Goal: Information Seeking & Learning: Learn about a topic

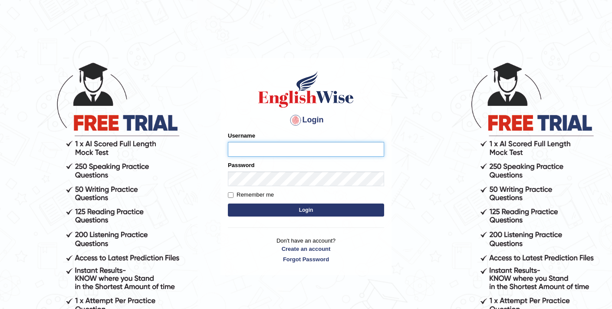
type input "elhamdavoodi"
click at [262, 213] on button "Login" at bounding box center [306, 210] width 156 height 13
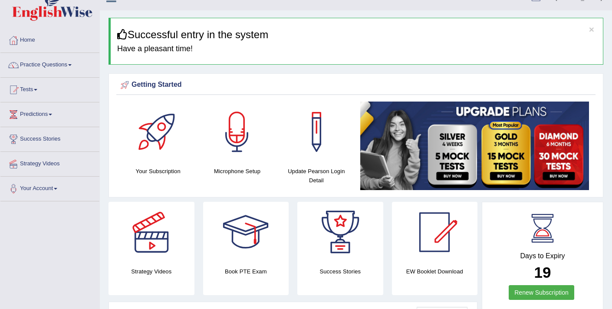
scroll to position [8, 0]
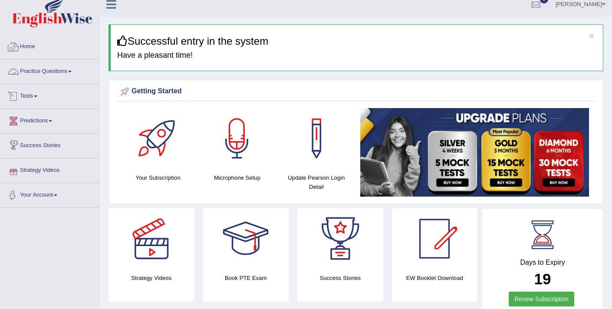
click at [68, 72] on link "Practice Questions" at bounding box center [49, 71] width 99 height 22
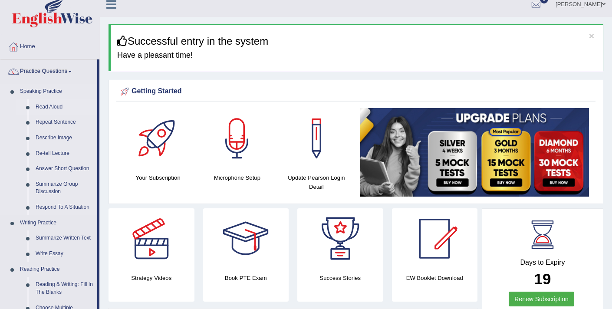
click at [56, 103] on link "Read Aloud" at bounding box center [65, 107] width 66 height 16
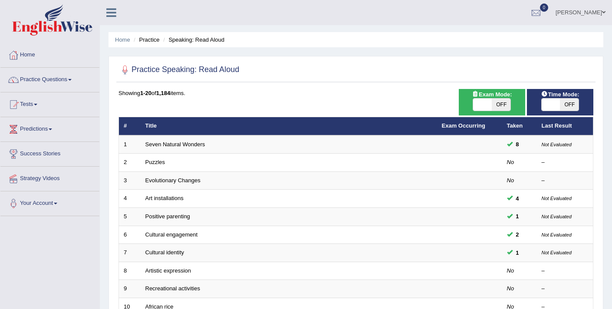
click at [481, 101] on span at bounding box center [482, 105] width 19 height 12
click at [482, 105] on span at bounding box center [483, 105] width 19 height 12
click at [488, 106] on span at bounding box center [482, 105] width 19 height 12
checkbox input "true"
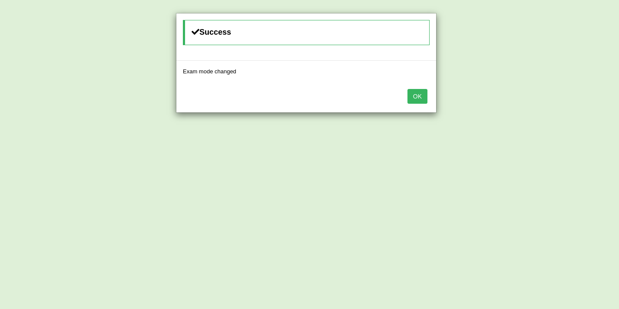
click at [423, 100] on button "OK" at bounding box center [417, 96] width 20 height 15
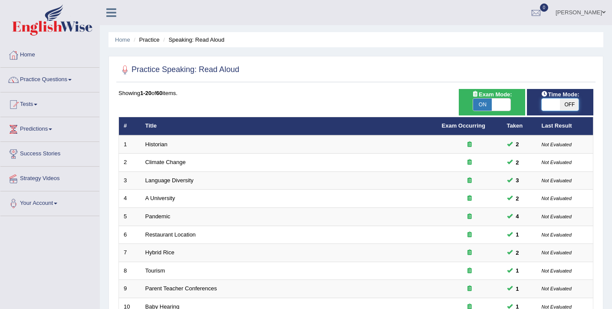
click at [551, 108] on span at bounding box center [551, 105] width 19 height 12
checkbox input "true"
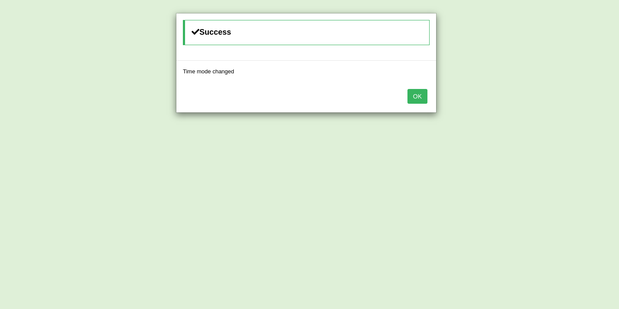
click at [419, 99] on button "OK" at bounding box center [417, 96] width 20 height 15
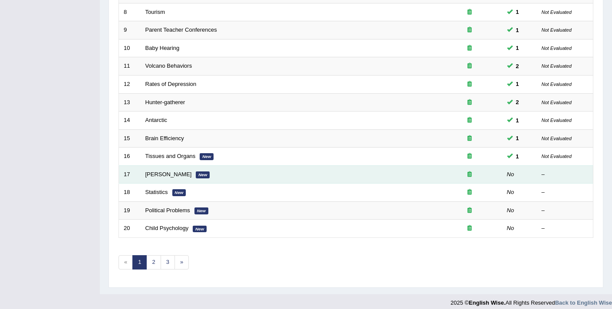
scroll to position [266, 0]
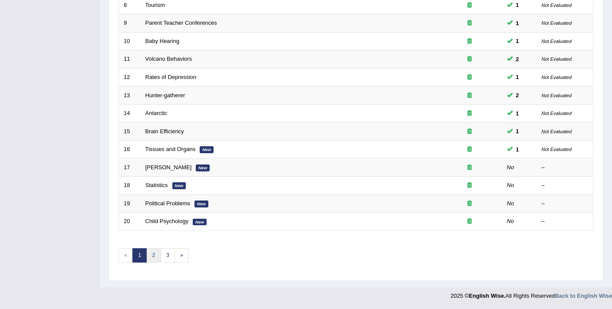
click at [150, 255] on link "2" at bounding box center [153, 255] width 14 height 14
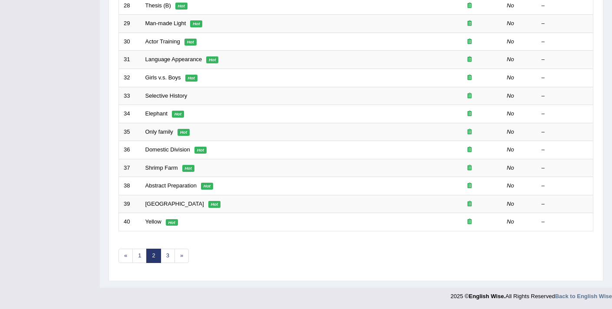
scroll to position [266, 0]
click at [139, 259] on link "1" at bounding box center [139, 255] width 14 height 14
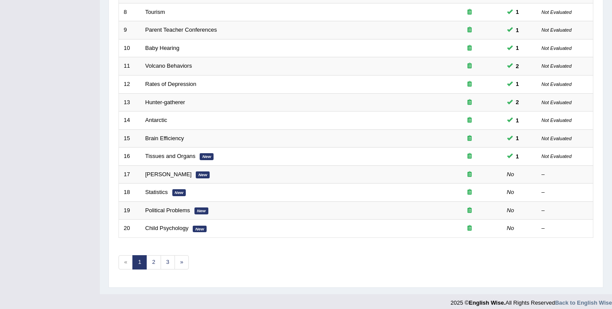
scroll to position [266, 0]
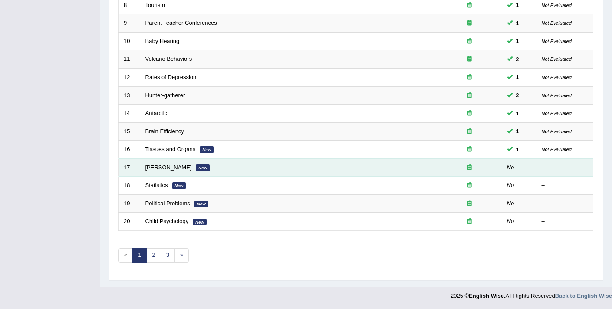
click at [161, 170] on link "William Shakespeare" at bounding box center [169, 167] width 46 height 7
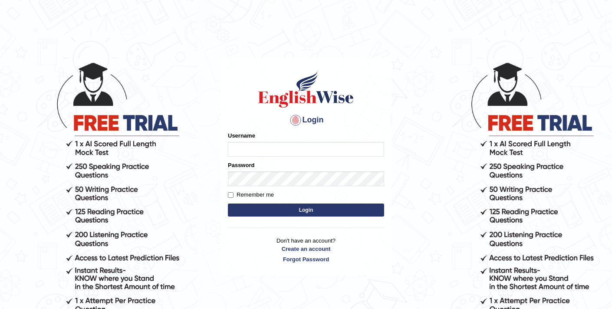
type input "elhamdavoodi"
click at [299, 212] on button "Login" at bounding box center [306, 210] width 156 height 13
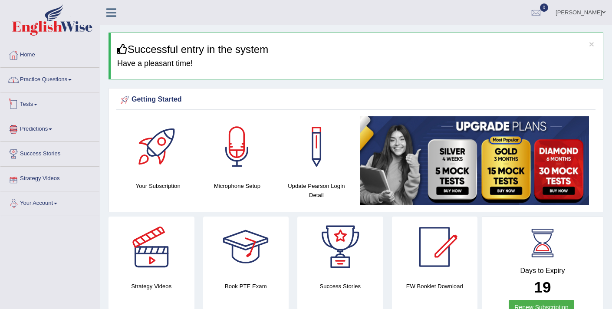
click at [43, 82] on link "Practice Questions" at bounding box center [49, 79] width 99 height 22
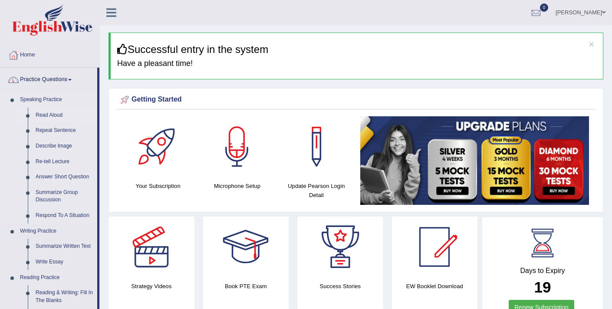
click at [47, 113] on link "Read Aloud" at bounding box center [65, 116] width 66 height 16
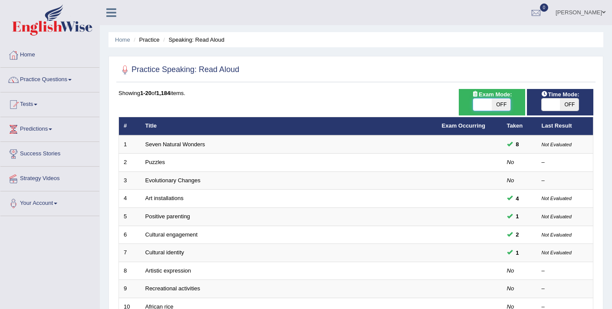
click at [486, 105] on span at bounding box center [482, 105] width 19 height 12
checkbox input "true"
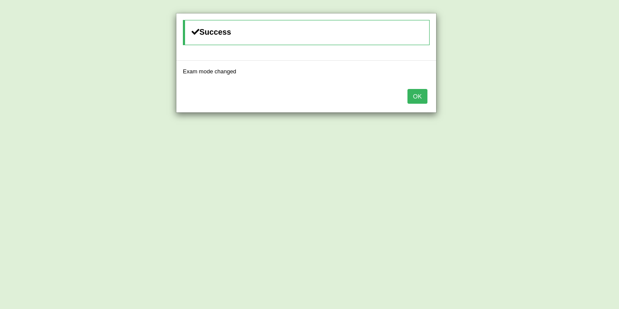
click at [420, 94] on button "OK" at bounding box center [417, 96] width 20 height 15
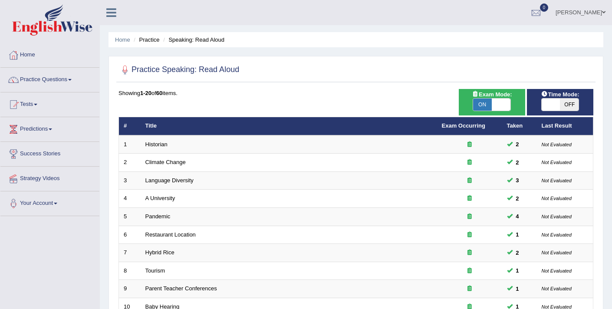
click at [547, 104] on span at bounding box center [551, 105] width 19 height 12
checkbox input "true"
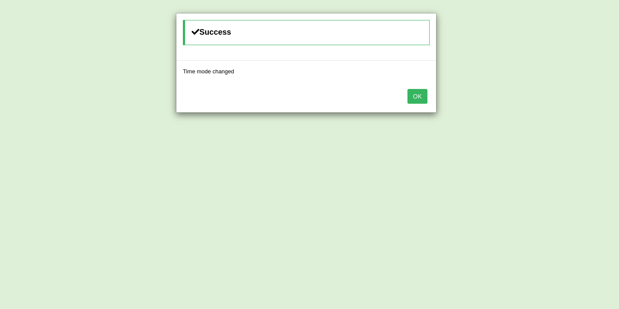
click at [417, 96] on button "OK" at bounding box center [417, 96] width 20 height 15
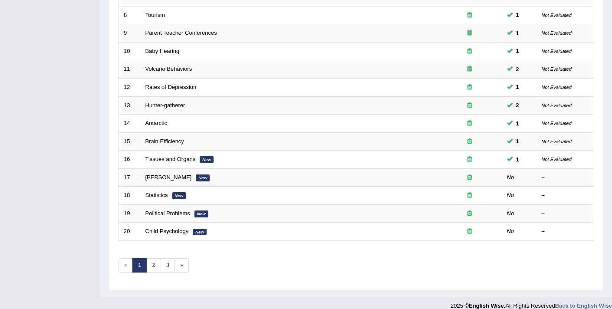
scroll to position [266, 0]
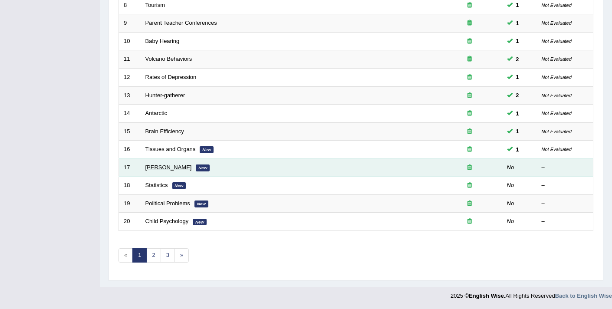
click at [185, 166] on link "[PERSON_NAME]" at bounding box center [169, 167] width 46 height 7
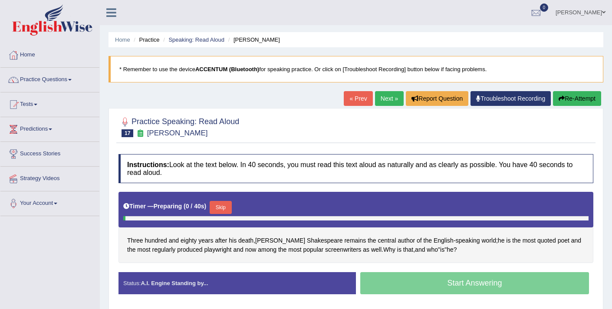
scroll to position [3, 0]
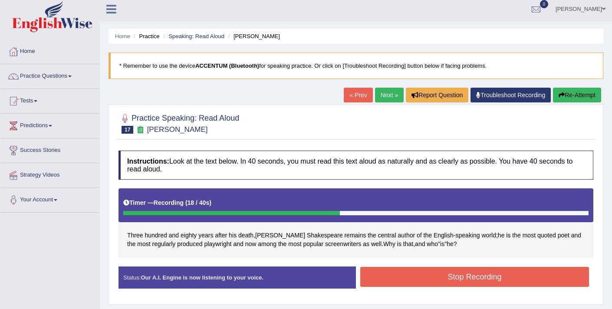
click at [398, 282] on button "Stop Recording" at bounding box center [475, 277] width 229 height 20
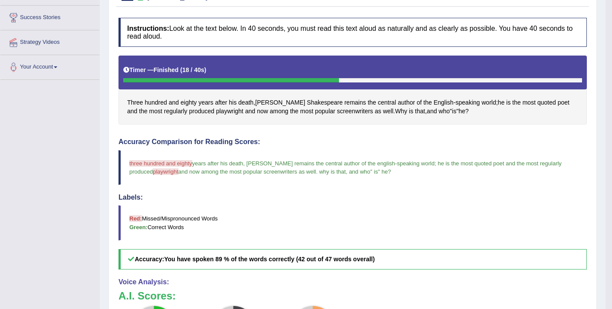
scroll to position [112, 0]
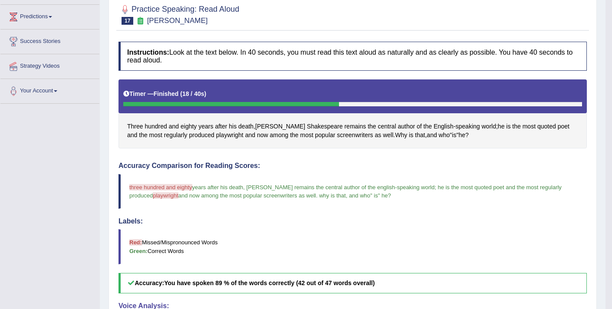
click at [162, 195] on span "playwright" at bounding box center [166, 195] width 26 height 7
click at [216, 136] on span "playwright" at bounding box center [229, 135] width 27 height 9
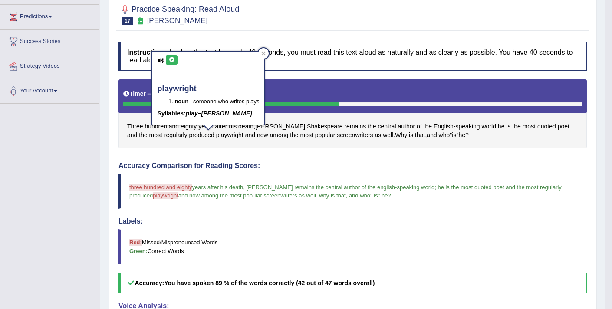
click at [175, 59] on icon at bounding box center [172, 59] width 7 height 5
click at [370, 247] on blockquote "Red: Missed/Mispronounced Words Green: Correct Words" at bounding box center [353, 246] width 469 height 35
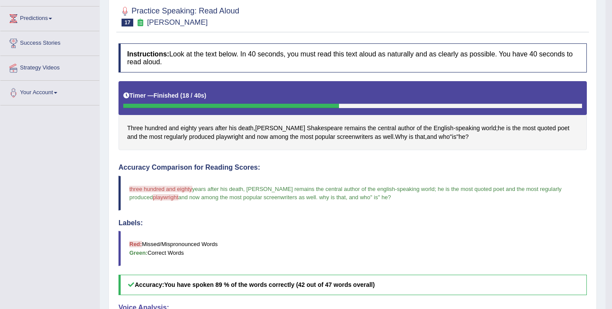
scroll to position [0, 0]
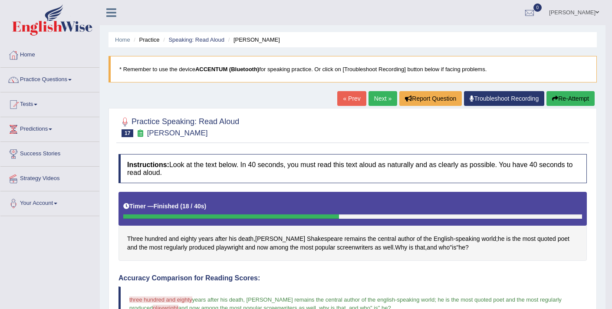
click at [557, 97] on button "Re-Attempt" at bounding box center [571, 98] width 48 height 15
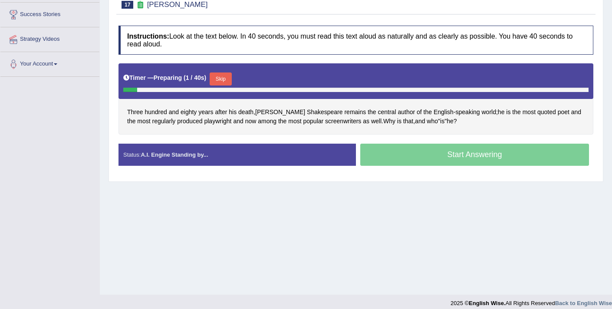
scroll to position [147, 0]
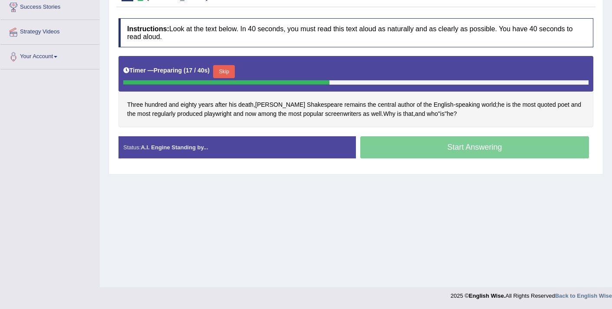
click at [229, 73] on button "Skip" at bounding box center [224, 71] width 22 height 13
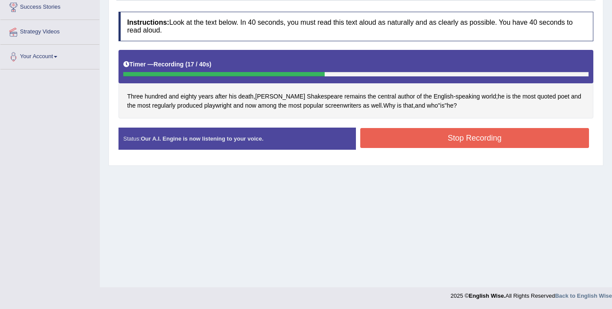
click at [423, 142] on button "Stop Recording" at bounding box center [475, 138] width 229 height 20
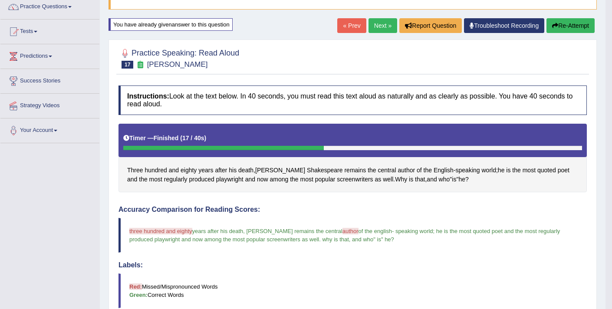
scroll to position [72, 0]
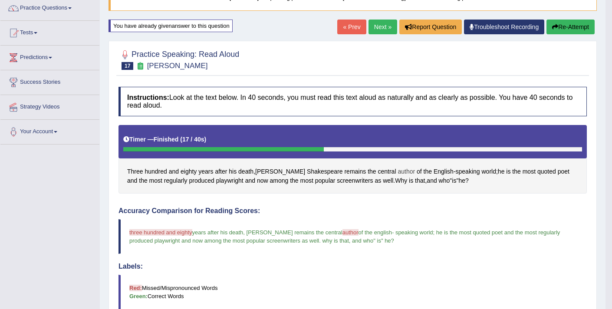
click at [398, 171] on span "author" at bounding box center [406, 171] width 17 height 9
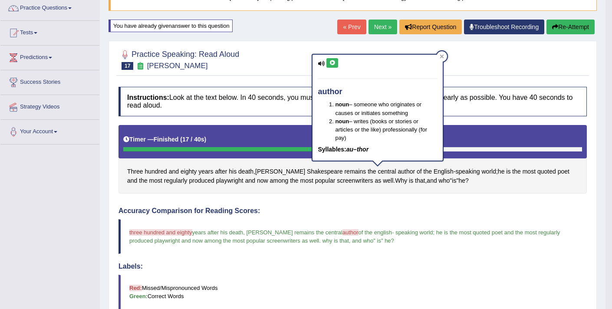
click at [333, 63] on icon at bounding box center [332, 62] width 7 height 5
click at [332, 64] on icon at bounding box center [332, 62] width 7 height 5
click at [441, 56] on icon at bounding box center [442, 56] width 4 height 4
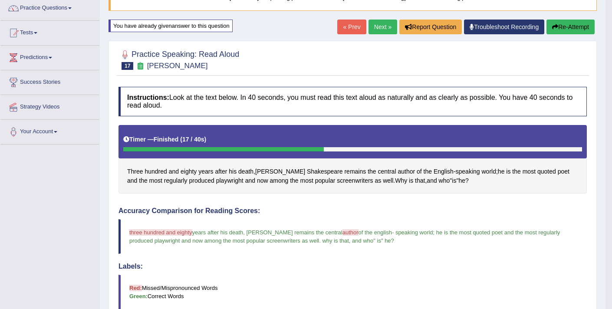
click at [562, 27] on button "Re-Attempt" at bounding box center [571, 27] width 48 height 15
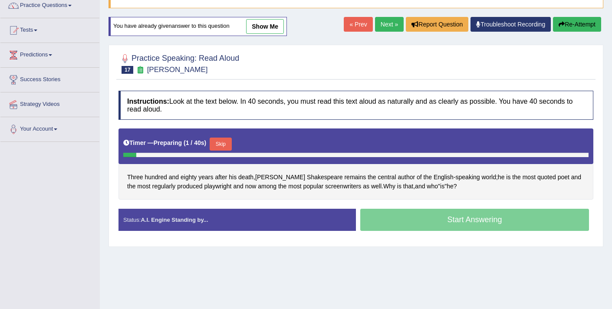
click at [223, 138] on button "Skip" at bounding box center [221, 144] width 22 height 13
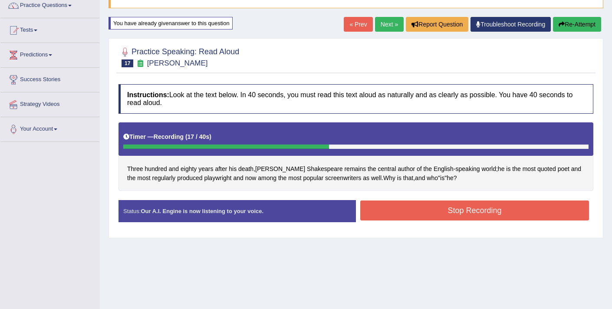
click at [407, 212] on button "Stop Recording" at bounding box center [475, 211] width 229 height 20
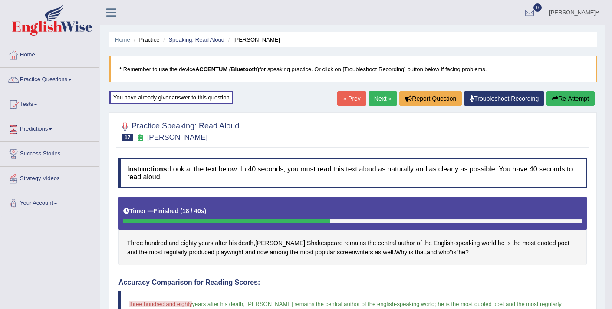
click at [377, 97] on link "Next »" at bounding box center [383, 98] width 29 height 15
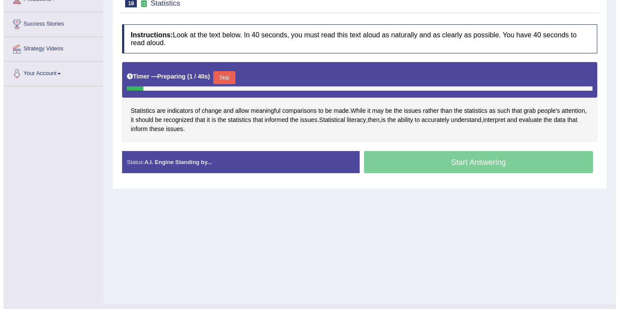
scroll to position [132, 0]
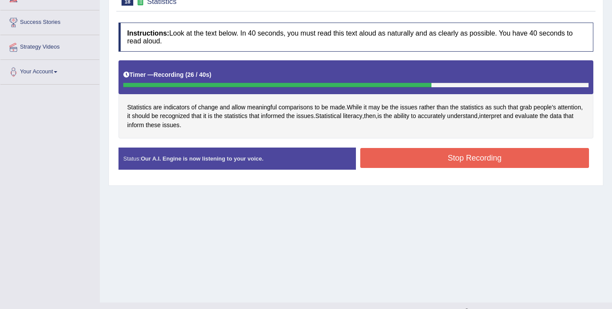
click at [417, 154] on button "Stop Recording" at bounding box center [475, 158] width 229 height 20
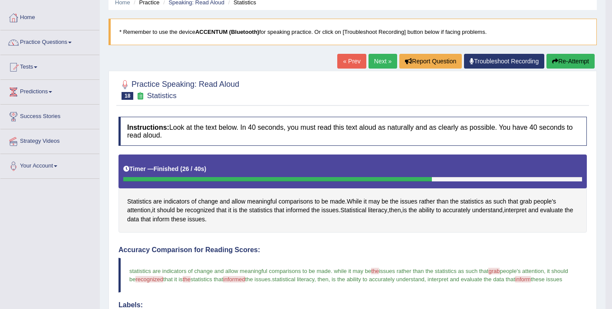
scroll to position [32, 0]
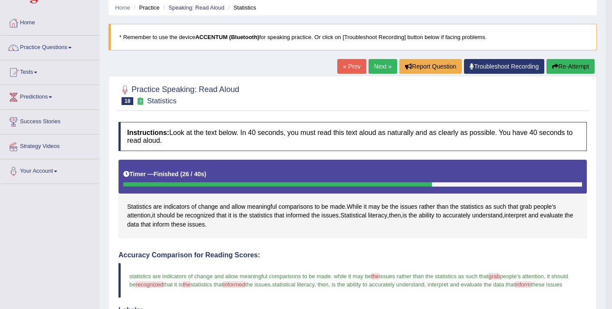
click at [559, 68] on button "Re-Attempt" at bounding box center [571, 66] width 48 height 15
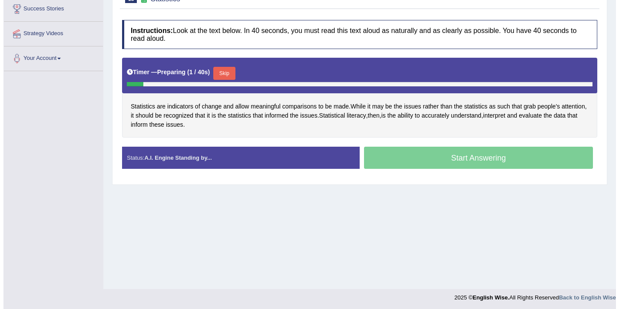
scroll to position [147, 0]
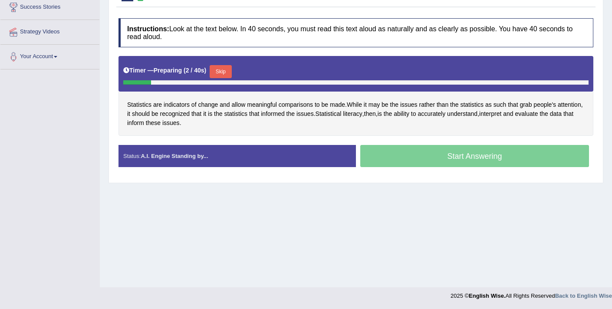
click at [222, 72] on button "Skip" at bounding box center [221, 71] width 22 height 13
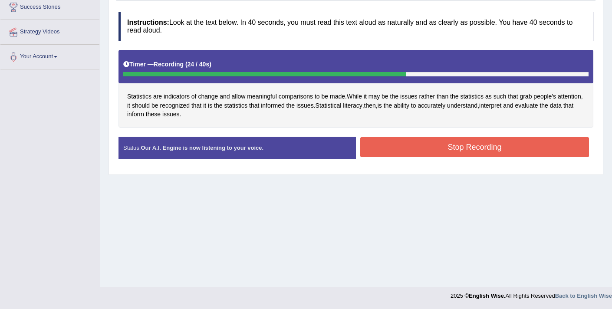
click at [453, 149] on button "Stop Recording" at bounding box center [475, 147] width 229 height 20
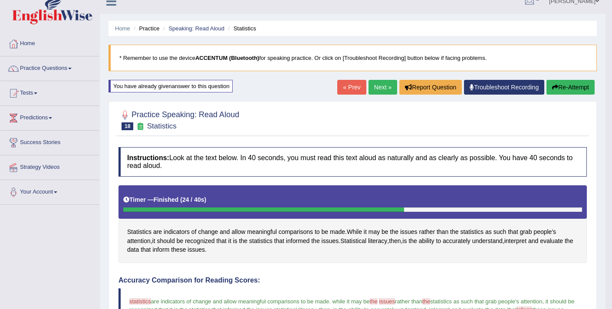
scroll to position [10, 0]
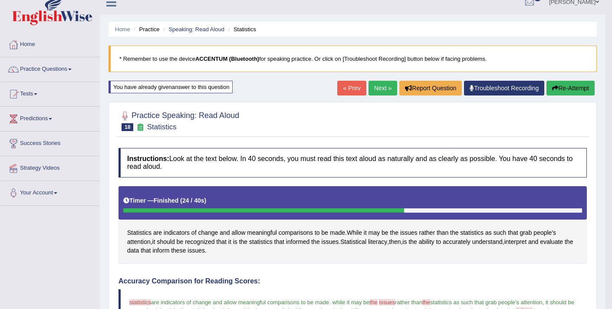
click at [381, 84] on link "Next »" at bounding box center [383, 88] width 29 height 15
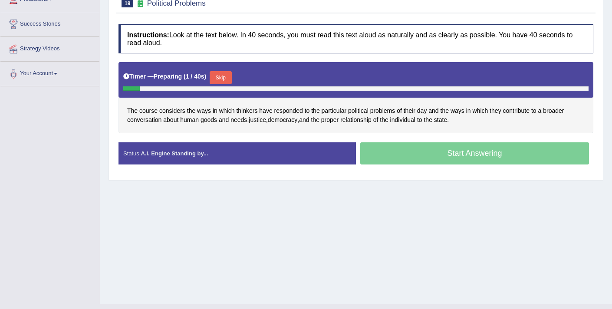
scroll to position [131, 0]
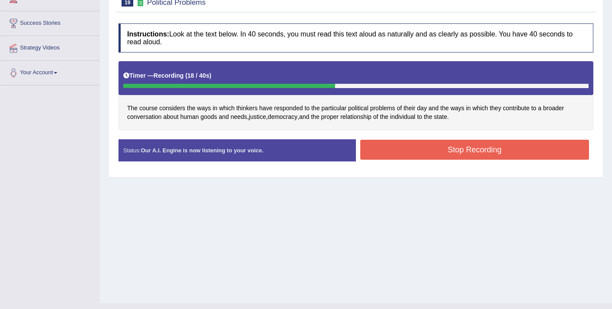
click at [503, 148] on button "Stop Recording" at bounding box center [475, 150] width 229 height 20
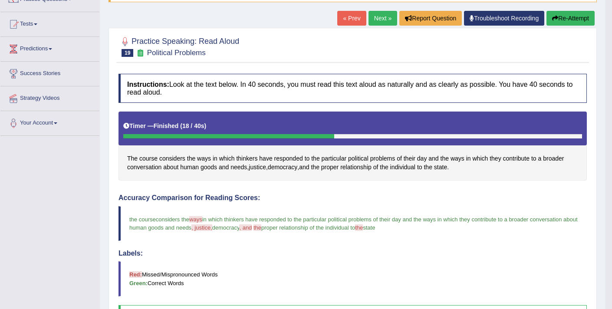
scroll to position [79, 0]
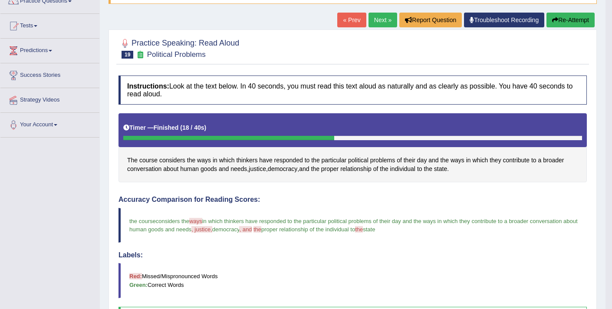
click at [376, 21] on link "Next »" at bounding box center [383, 20] width 29 height 15
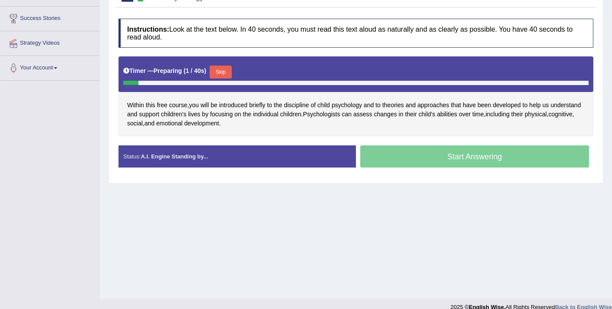
scroll to position [136, 0]
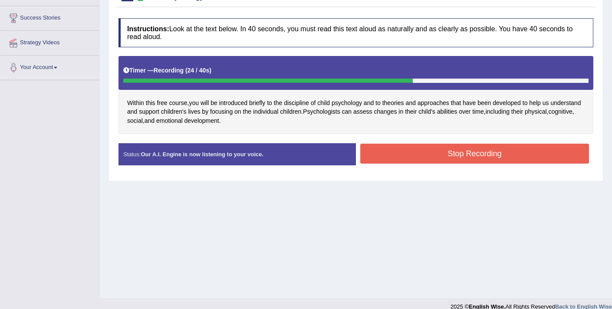
click at [398, 153] on button "Stop Recording" at bounding box center [475, 154] width 229 height 20
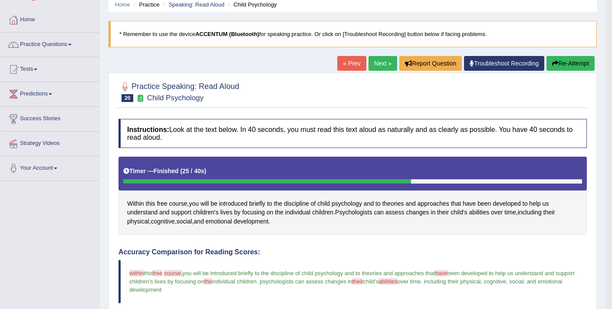
scroll to position [30, 0]
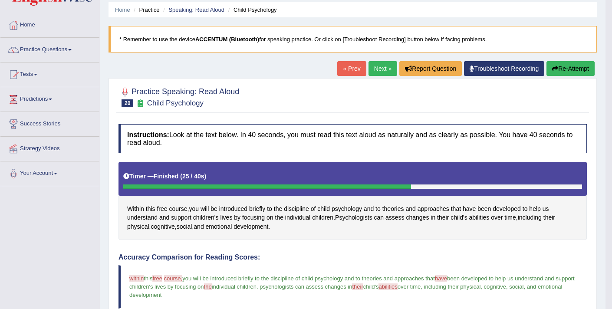
click at [557, 67] on button "Re-Attempt" at bounding box center [571, 68] width 48 height 15
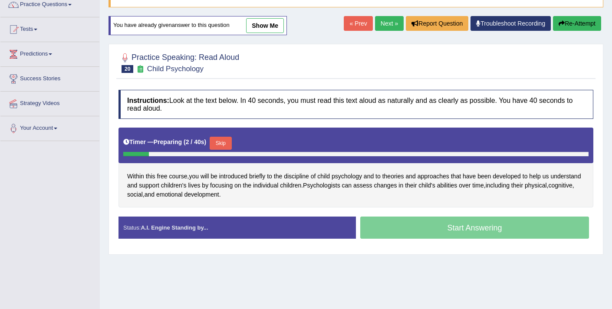
scroll to position [78, 0]
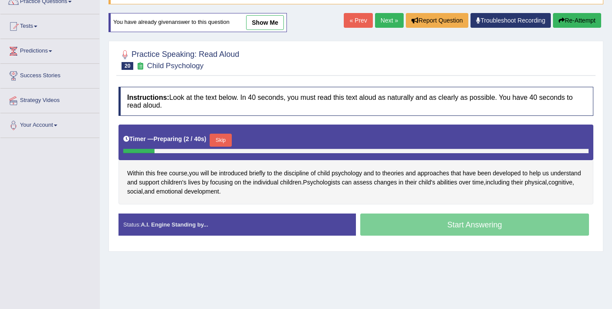
click at [225, 142] on button "Skip" at bounding box center [221, 140] width 22 height 13
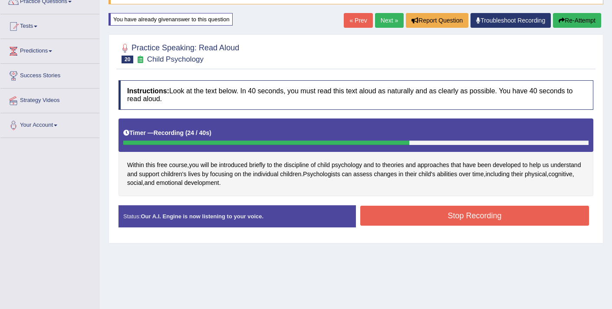
click at [408, 213] on button "Stop Recording" at bounding box center [475, 216] width 229 height 20
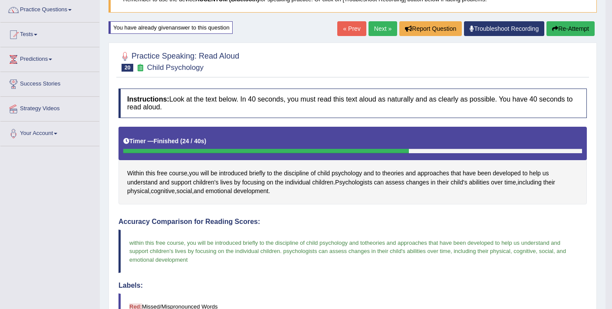
scroll to position [0, 0]
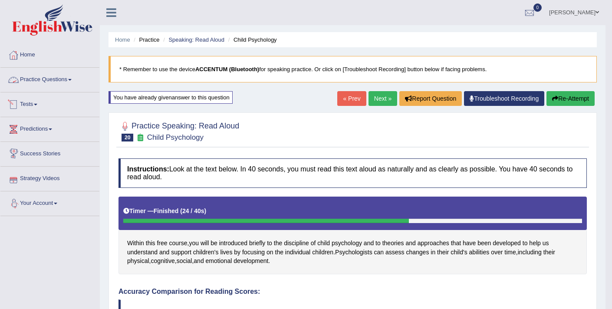
click at [53, 80] on link "Practice Questions" at bounding box center [49, 79] width 99 height 22
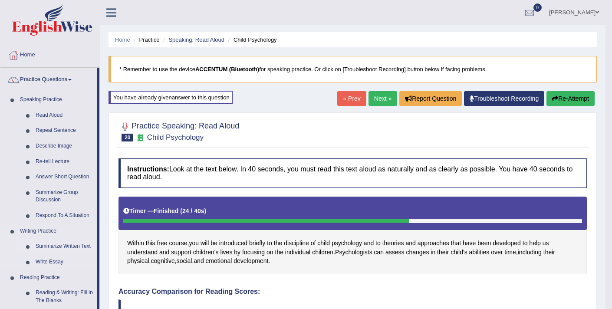
click at [70, 244] on link "Summarize Written Text" at bounding box center [65, 247] width 66 height 16
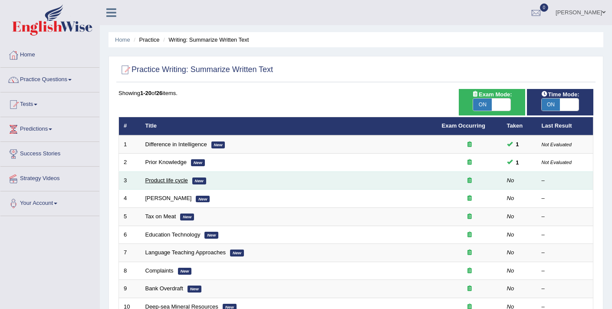
click at [164, 179] on link "Product life cycle" at bounding box center [167, 180] width 43 height 7
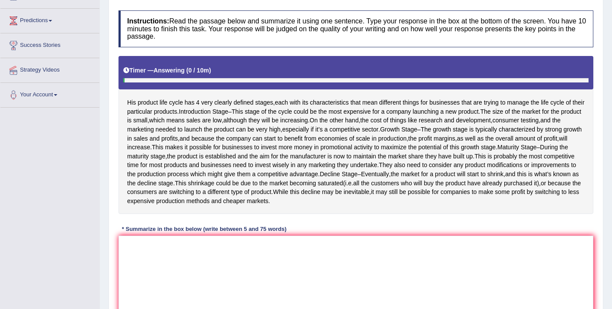
scroll to position [108, 0]
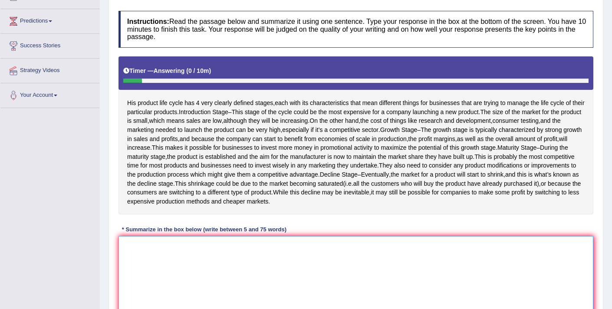
click at [249, 284] on textarea at bounding box center [356, 278] width 475 height 84
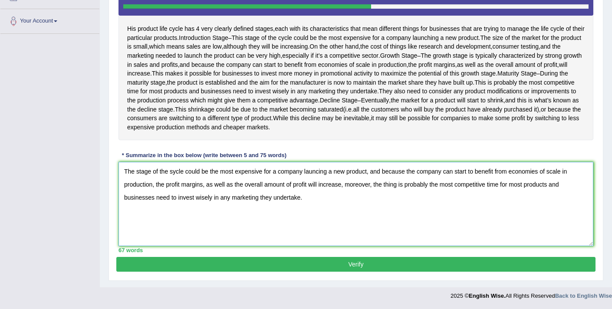
scroll to position [192, 0]
click at [173, 190] on textarea "The stage of the sycle could be the most expensive for a company launcing a new…" at bounding box center [356, 204] width 475 height 84
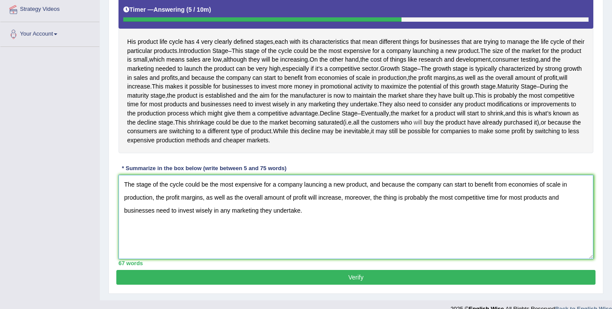
scroll to position [209, 0]
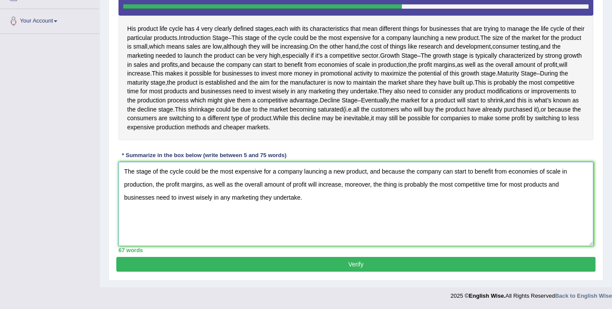
type textarea "The stage of the cycle could be the most expensive for a company launcing a new…"
click at [246, 262] on button "Verify" at bounding box center [356, 264] width 480 height 15
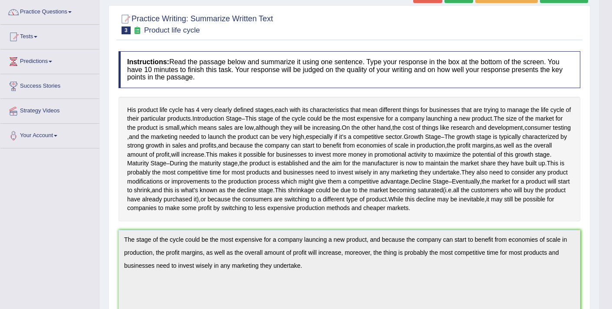
scroll to position [0, 0]
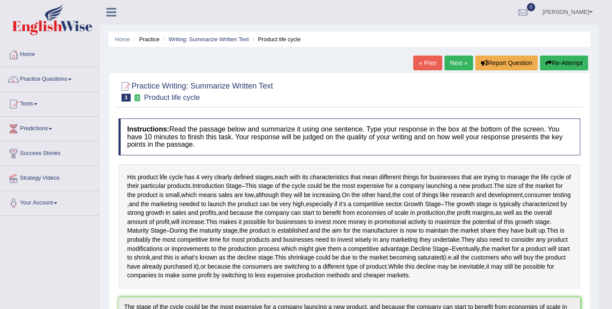
click at [565, 59] on button "Re-Attempt" at bounding box center [564, 63] width 48 height 15
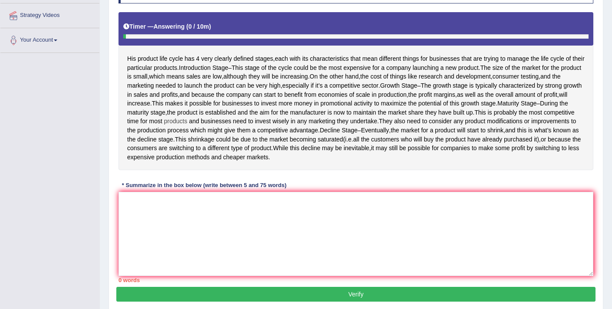
scroll to position [164, 0]
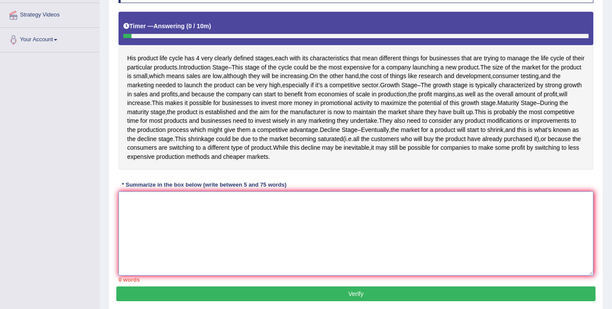
click at [236, 235] on textarea at bounding box center [356, 234] width 475 height 84
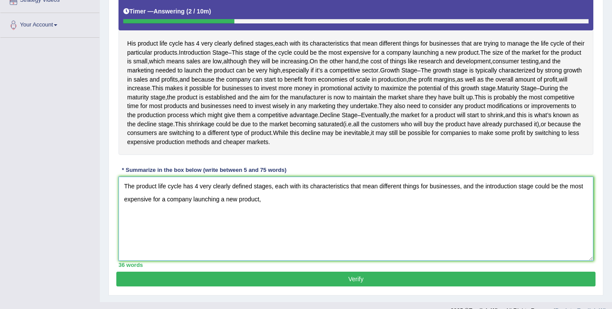
scroll to position [182, 0]
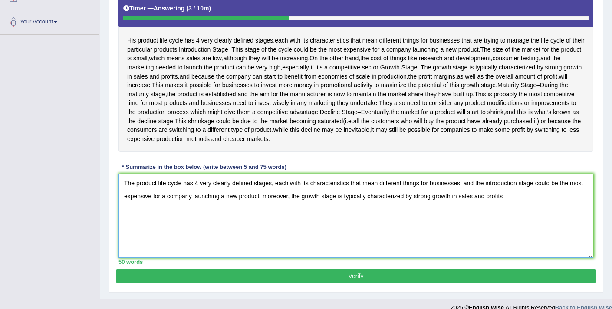
drag, startPoint x: 526, startPoint y: 222, endPoint x: 308, endPoint y: 222, distance: 217.2
click at [308, 222] on textarea "The product life cycle has 4 very clearly defined stages, each with its charact…" at bounding box center [356, 216] width 475 height 84
drag, startPoint x: 183, startPoint y: 245, endPoint x: 308, endPoint y: 224, distance: 127.0
click at [308, 224] on textarea "The product life cycle has 4 very clearly defined stages, each with its charact…" at bounding box center [356, 216] width 475 height 84
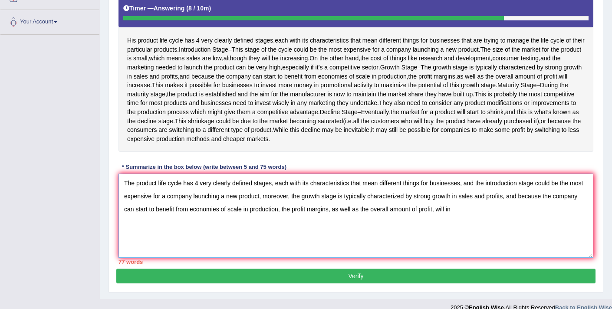
drag, startPoint x: 466, startPoint y: 237, endPoint x: 362, endPoint y: 238, distance: 104.2
click at [362, 238] on textarea "The product life cycle has 4 very clearly defined stages, each with its charact…" at bounding box center [356, 216] width 475 height 84
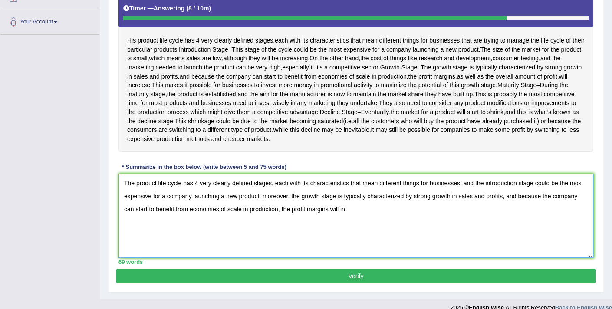
click at [382, 238] on textarea "The product life cycle has 4 very clearly defined stages, each with its charact…" at bounding box center [356, 216] width 475 height 84
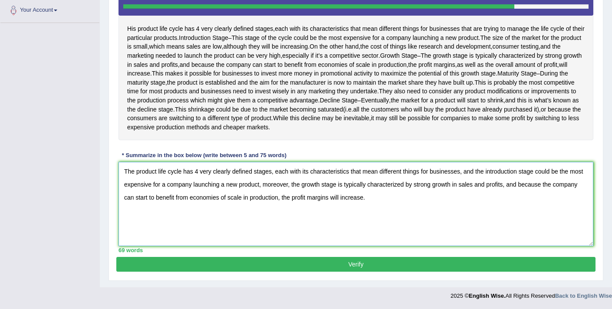
scroll to position [201, 0]
type textarea "The product life cycle has 4 very clearly defined stages, each with its charact…"
click at [372, 272] on button "Verify" at bounding box center [356, 264] width 480 height 15
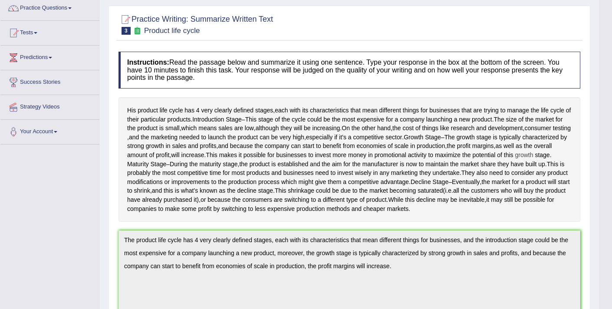
scroll to position [0, 0]
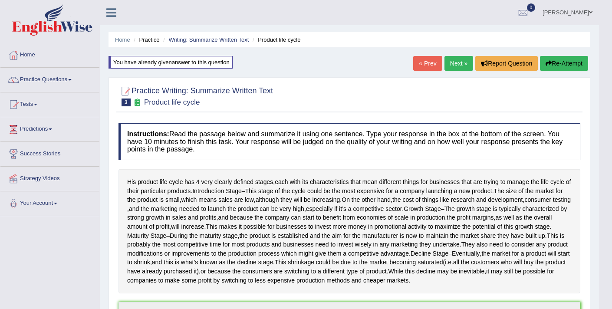
click at [449, 63] on link "Next »" at bounding box center [459, 63] width 29 height 15
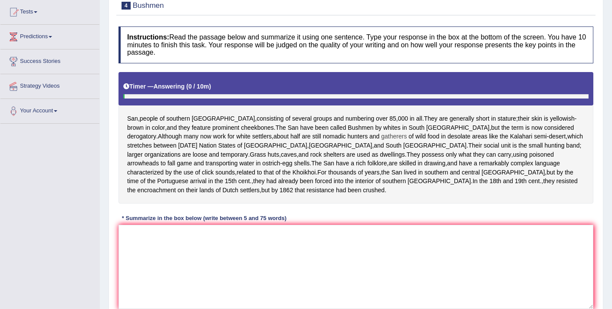
scroll to position [99, 0]
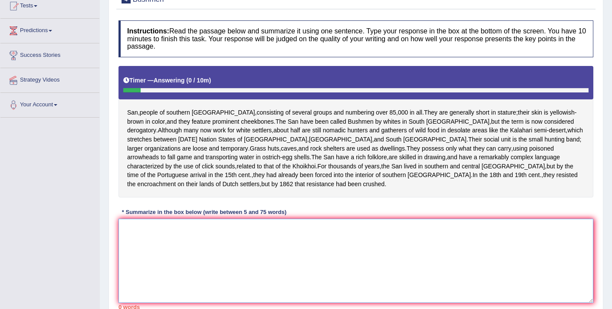
click at [278, 255] on textarea at bounding box center [356, 261] width 475 height 84
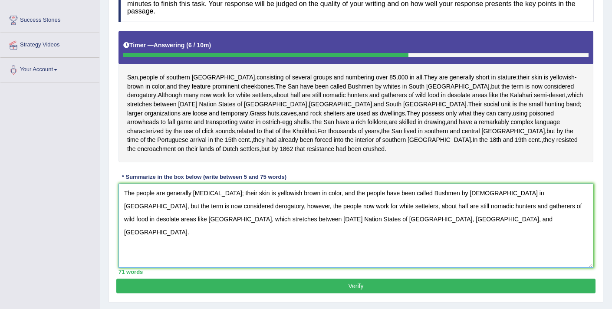
scroll to position [156, 0]
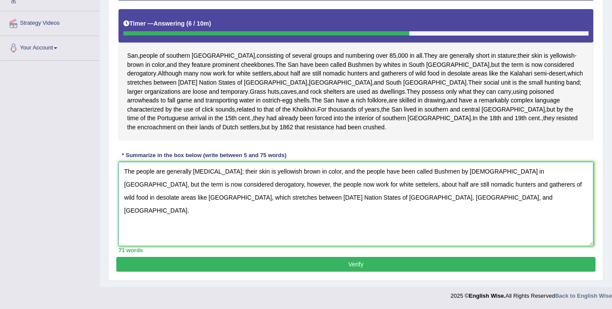
type textarea "The people are generally [MEDICAL_DATA]; their skin is yellowish brown in color…"
click at [322, 262] on button "Verify" at bounding box center [356, 264] width 480 height 15
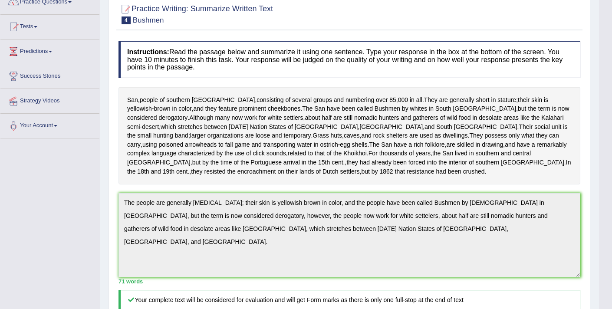
scroll to position [75, 0]
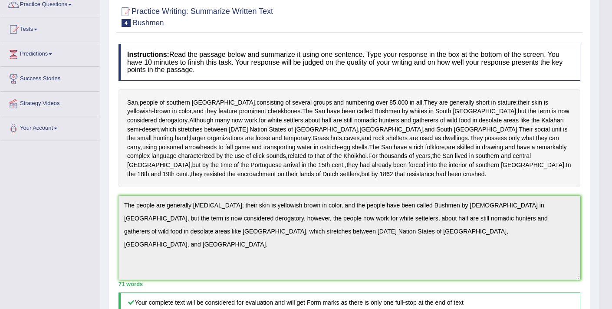
click at [112, 209] on div "Practice Writing: Summarize Written Text 4 Bushmen Instructions: Read the passa…" at bounding box center [350, 256] width 482 height 516
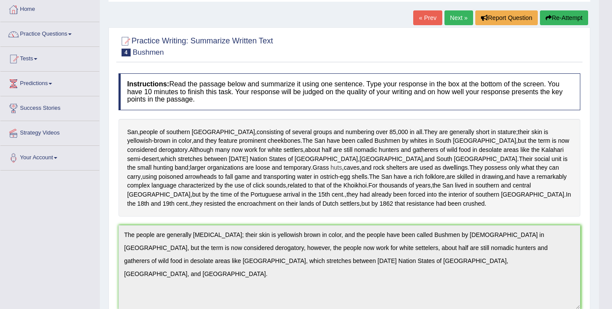
scroll to position [0, 0]
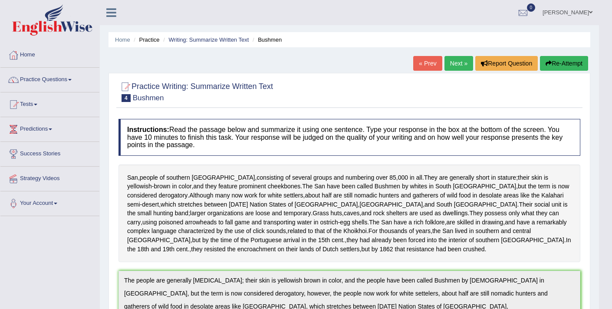
click at [559, 66] on button "Re-Attempt" at bounding box center [564, 63] width 48 height 15
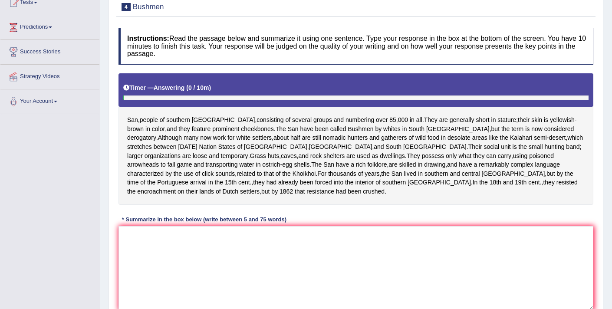
scroll to position [167, 0]
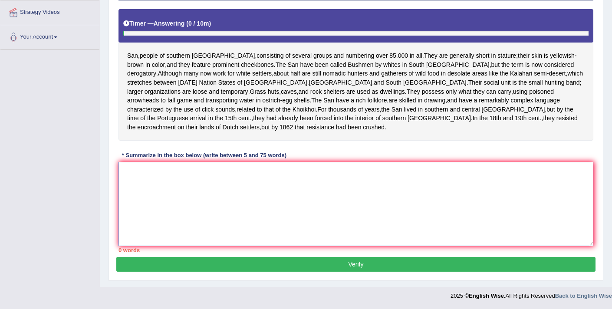
click at [320, 201] on textarea at bounding box center [356, 204] width 475 height 84
paste textarea "The people are generally [MEDICAL_DATA]; their skin is yellowish brown in color…"
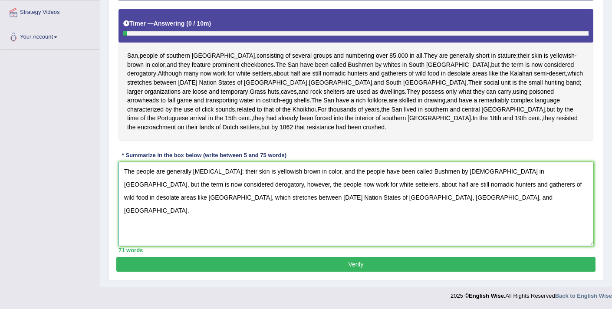
click at [312, 185] on textarea "The people are generally [MEDICAL_DATA]; their skin is yellowish brown in color…" at bounding box center [356, 204] width 475 height 84
click at [357, 198] on textarea "The people are generally [MEDICAL_DATA]; their skin is yellowish brown in color…" at bounding box center [356, 204] width 475 height 84
type textarea "The people are generally [MEDICAL_DATA]; their skin is yellowish brown in color…"
click at [349, 265] on button "Verify" at bounding box center [356, 264] width 480 height 15
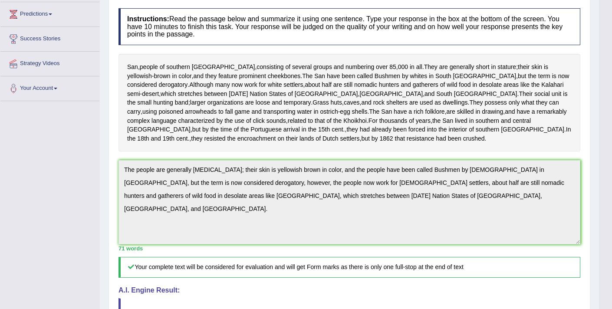
scroll to position [25, 0]
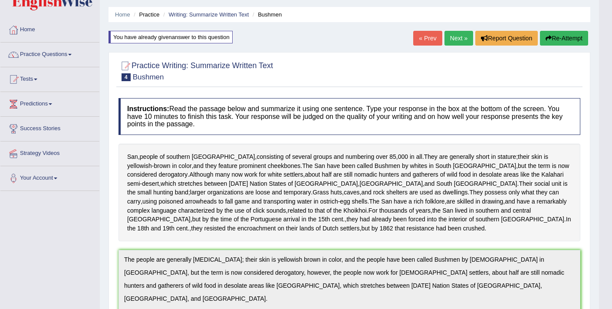
click at [558, 41] on button "Re-Attempt" at bounding box center [564, 38] width 48 height 15
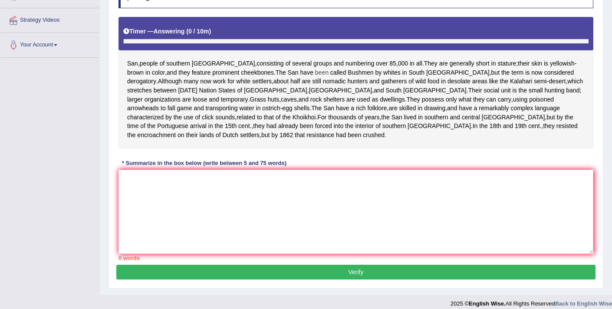
scroll to position [167, 0]
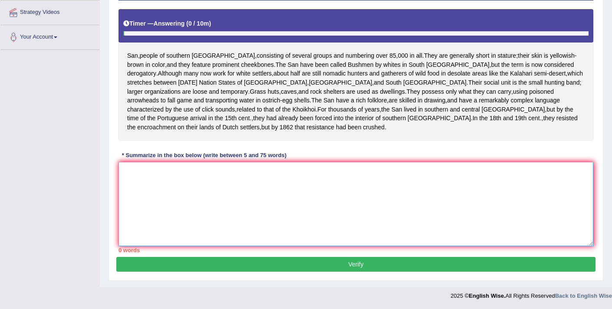
click at [282, 196] on textarea at bounding box center [356, 204] width 475 height 84
paste textarea "The people are generally short in stature; their skin is yellowish brown in col…"
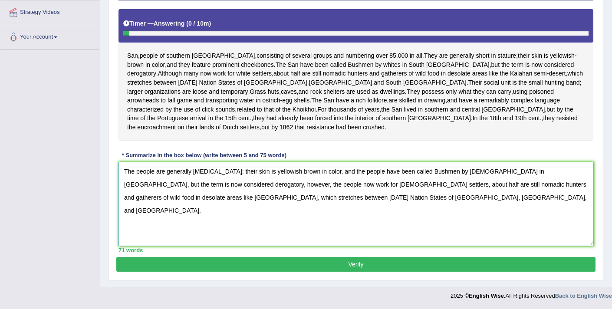
drag, startPoint x: 571, startPoint y: 184, endPoint x: 550, endPoint y: 181, distance: 21.0
click at [550, 181] on textarea "The people are generally short in stature; their skin is yellowish brown in col…" at bounding box center [356, 204] width 475 height 84
click at [560, 184] on textarea "The people are generally short in stature; their skin is yellowish brown in col…" at bounding box center [356, 204] width 475 height 84
type textarea "The people are generally short in stature; their skin is yellowish brown in col…"
click at [413, 265] on button "Verify" at bounding box center [356, 264] width 480 height 15
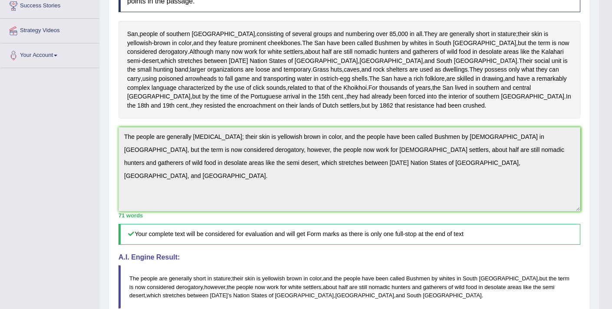
scroll to position [146, 0]
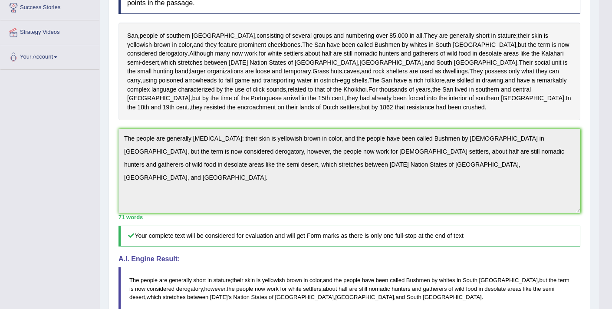
click at [115, 151] on div "Practice Writing: Summarize Written Text 4 Bushmen Instructions: Read the passa…" at bounding box center [350, 189] width 482 height 516
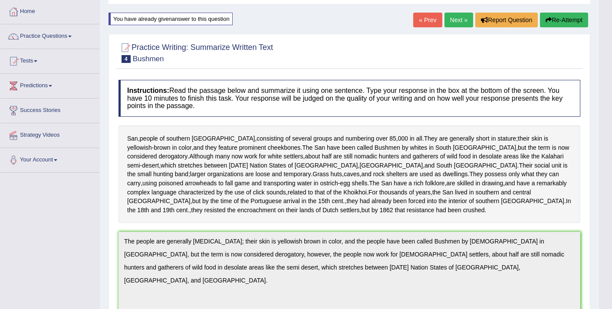
scroll to position [0, 0]
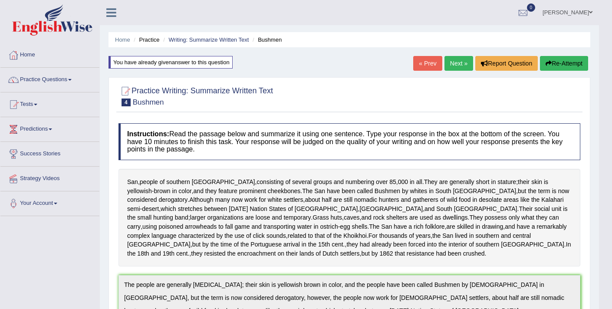
click at [558, 65] on button "Re-Attempt" at bounding box center [564, 63] width 48 height 15
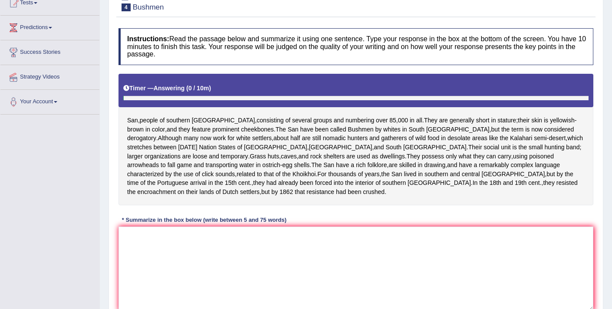
scroll to position [167, 0]
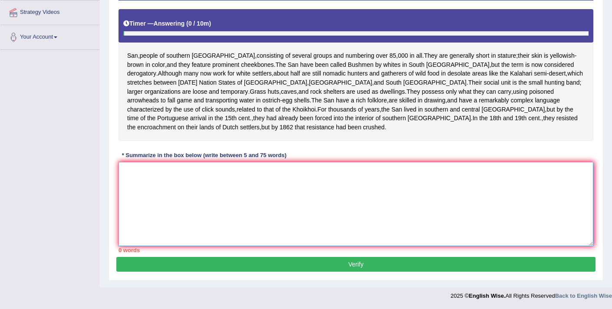
click at [351, 191] on textarea at bounding box center [356, 204] width 475 height 84
paste textarea "The people are generally short in stature; their skin is yellowish brown in col…"
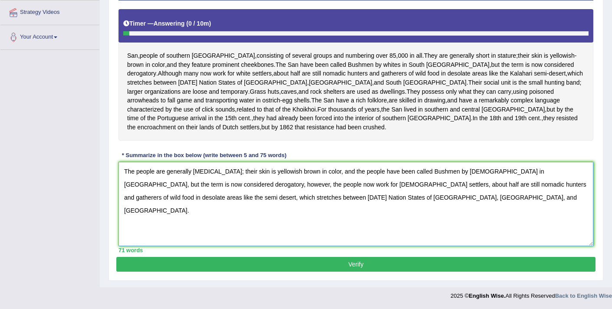
drag, startPoint x: 395, startPoint y: 202, endPoint x: 214, endPoint y: 187, distance: 181.7
click at [214, 187] on textarea "The people are generally short in stature; their skin is yellowish brown in col…" at bounding box center [356, 204] width 475 height 84
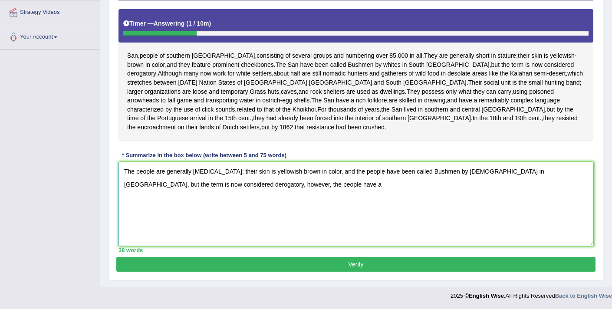
drag, startPoint x: 211, startPoint y: 185, endPoint x: 189, endPoint y: 182, distance: 21.9
click at [189, 182] on textarea "The people are generally short in stature; their skin is yellowish brown in col…" at bounding box center [356, 204] width 475 height 84
click at [270, 188] on textarea "The people are generally short in stature; their skin is yellowish brown in col…" at bounding box center [356, 204] width 475 height 84
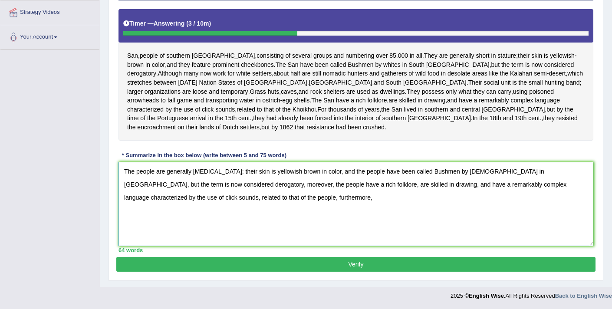
drag, startPoint x: 257, startPoint y: 199, endPoint x: 226, endPoint y: 196, distance: 31.0
click at [226, 196] on textarea "The people are generally short in stature; their skin is yellowish brown in col…" at bounding box center [356, 204] width 475 height 84
click at [257, 202] on textarea "The people are generally short in stature; their skin is yellowish brown in col…" at bounding box center [356, 204] width 475 height 84
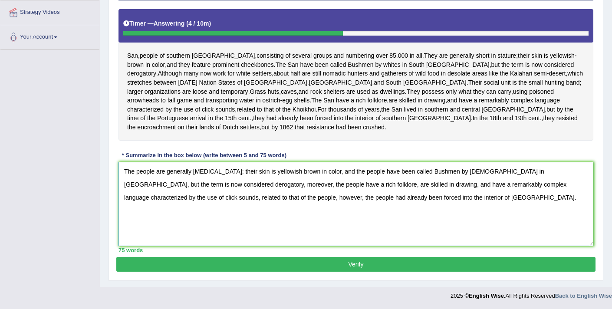
drag, startPoint x: 398, startPoint y: 198, endPoint x: 363, endPoint y: 197, distance: 35.6
click at [363, 197] on textarea "The people are generally short in stature; their skin is yellowish brown in col…" at bounding box center [356, 204] width 475 height 84
type textarea "The people are generally short in stature; their skin is yellowish brown in col…"
click at [338, 264] on button "Verify" at bounding box center [356, 264] width 480 height 15
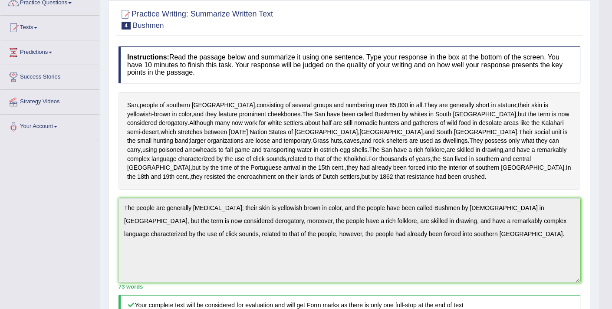
scroll to position [55, 0]
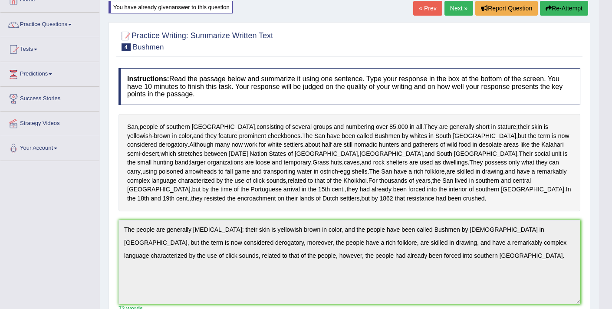
click at [558, 7] on button "Re-Attempt" at bounding box center [564, 8] width 48 height 15
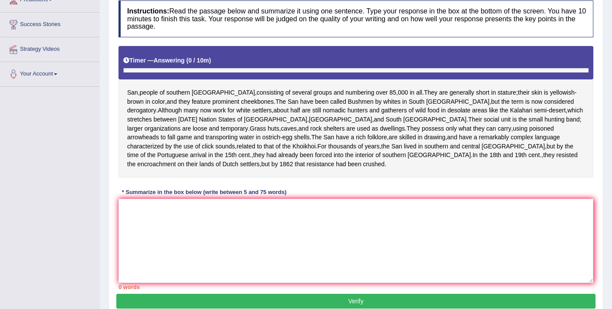
scroll to position [167, 0]
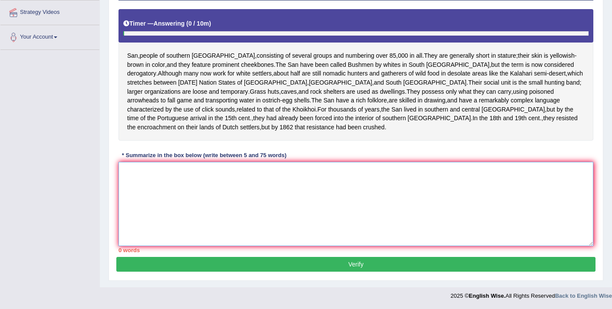
click at [298, 180] on textarea at bounding box center [356, 204] width 475 height 84
paste textarea "The people are generally short in stature; their skin is yellowish brown in col…"
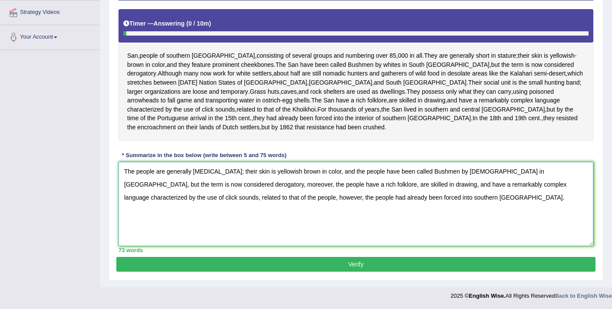
click at [362, 199] on textarea "The people are generally short in stature; their skin is yellowish brown in col…" at bounding box center [356, 204] width 475 height 84
type textarea "The people are generally [MEDICAL_DATA]; their skin is yellowish brown in color…"
click at [362, 268] on button "Verify" at bounding box center [356, 264] width 480 height 15
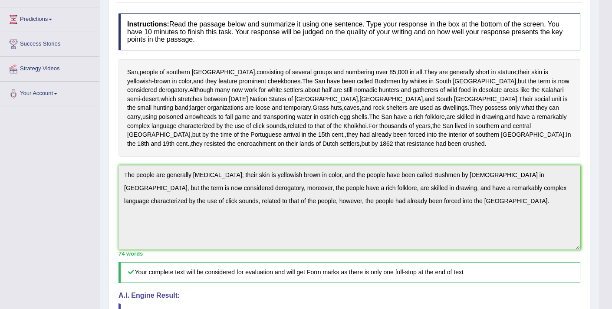
scroll to position [56, 0]
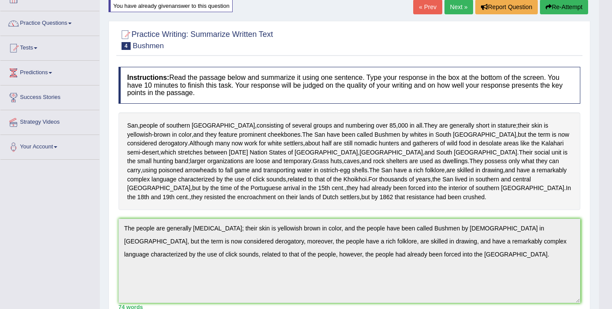
click at [563, 6] on button "Re-Attempt" at bounding box center [564, 7] width 48 height 15
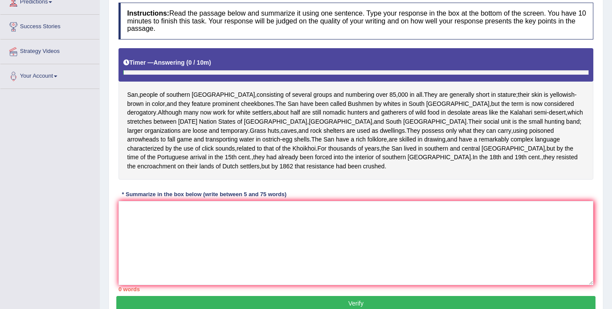
scroll to position [160, 0]
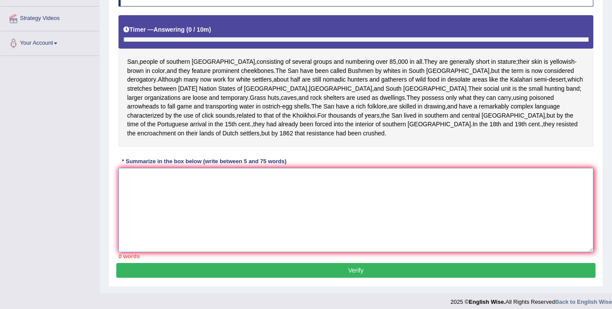
click at [300, 226] on textarea at bounding box center [356, 210] width 475 height 84
paste textarea "The people are generally [MEDICAL_DATA]; their skin is yellowish brown in color…"
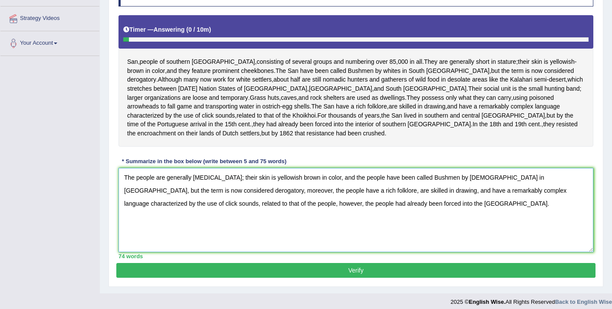
drag, startPoint x: 397, startPoint y: 205, endPoint x: 363, endPoint y: 202, distance: 33.9
click at [363, 202] on textarea "The people are generally [MEDICAL_DATA]; their skin is yellowish brown in color…" at bounding box center [356, 210] width 475 height 84
click at [363, 203] on textarea "The people are generally [MEDICAL_DATA]; their skin is yellowish brown in color…" at bounding box center [356, 210] width 475 height 84
type textarea "The people are generally [MEDICAL_DATA]; their skin is yellowish brown in color…"
click at [357, 269] on button "Verify" at bounding box center [356, 270] width 480 height 15
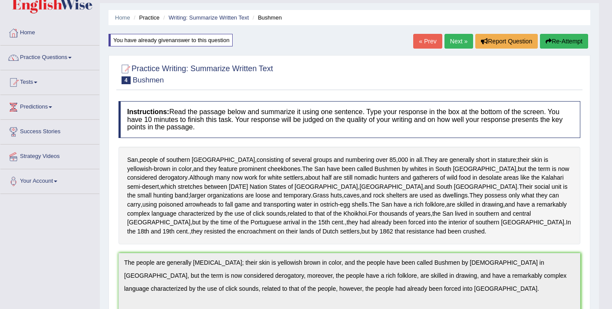
scroll to position [0, 0]
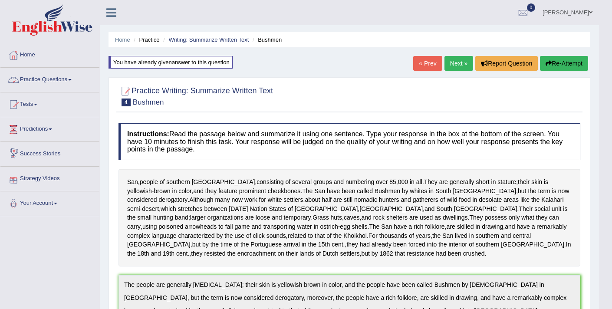
click at [55, 78] on link "Practice Questions" at bounding box center [49, 79] width 99 height 22
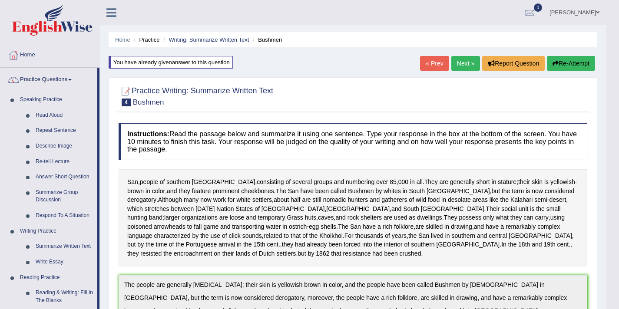
click at [301, 77] on div "Home Practice Writing: Summarize Written Text Bushmen You have already given an…" at bounding box center [353, 299] width 506 height 599
